Goal: Check status: Check status

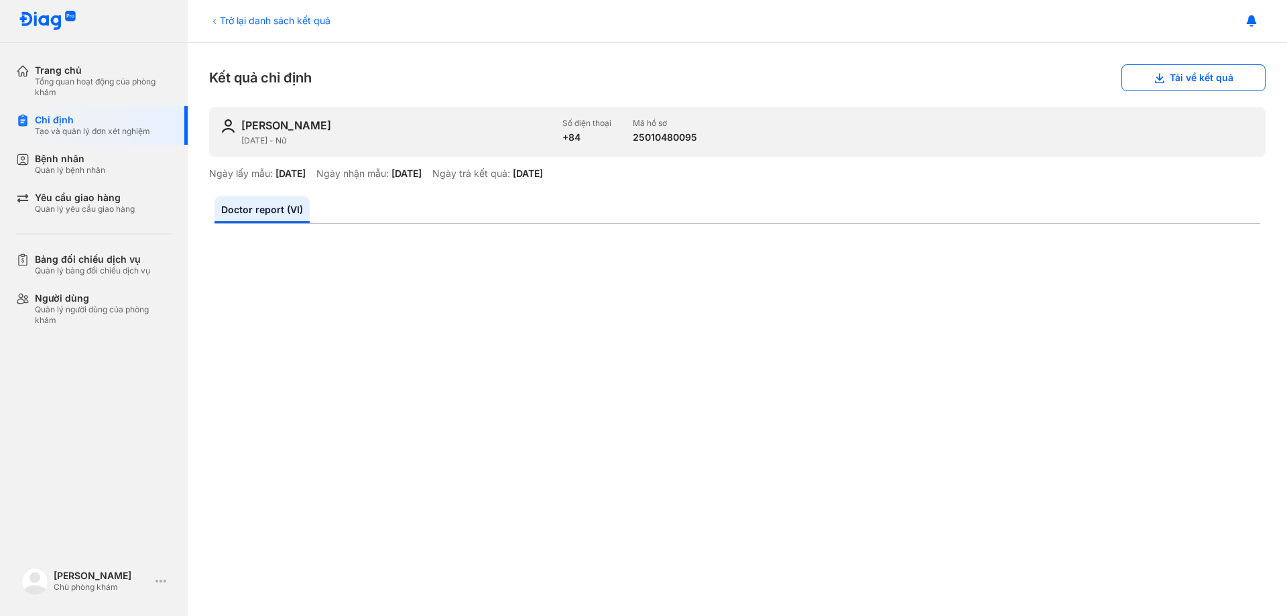
click at [227, 22] on div "Trở lại danh sách kết quả" at bounding box center [269, 20] width 121 height 14
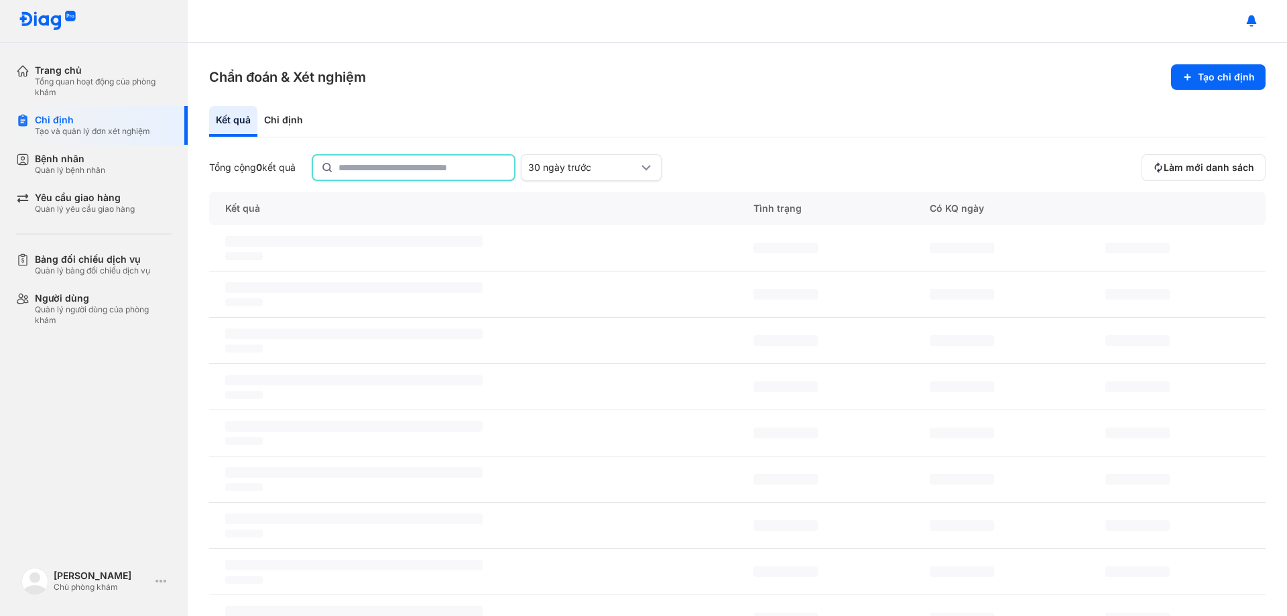
click at [362, 170] on input "text" at bounding box center [423, 168] width 168 height 24
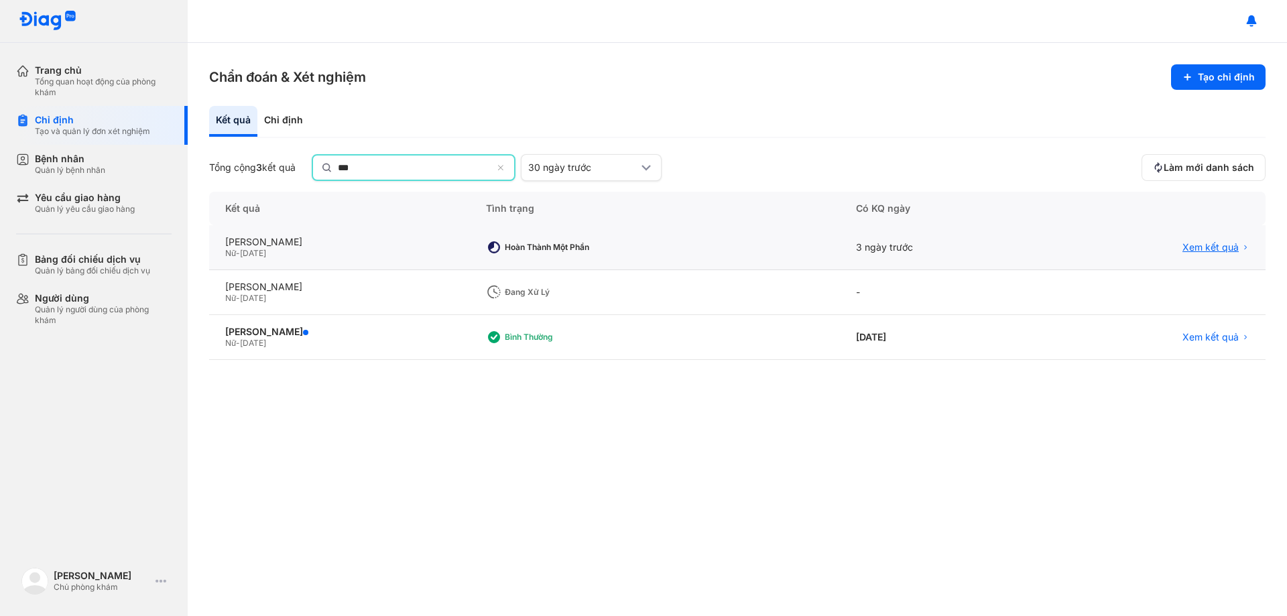
type input "***"
click at [1209, 247] on span "Xem kết quả" at bounding box center [1211, 247] width 56 height 12
